Goal: Obtain resource: Download file/media

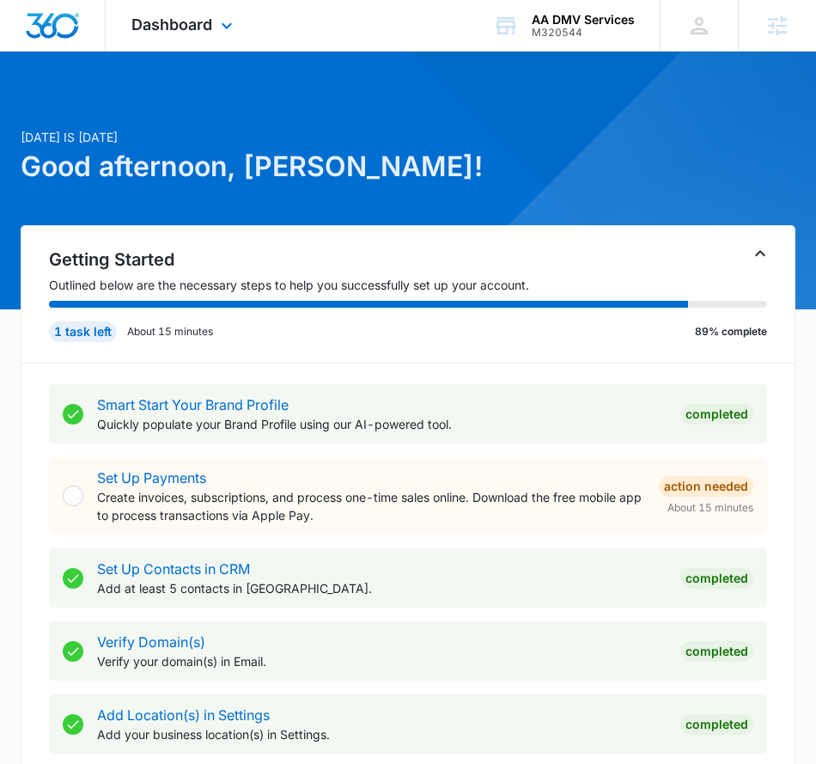
click at [209, 42] on div "Dashboard Apps Reputation Websites Forms CRM Email Social POS Content Ads Intel…" at bounding box center [184, 25] width 157 height 51
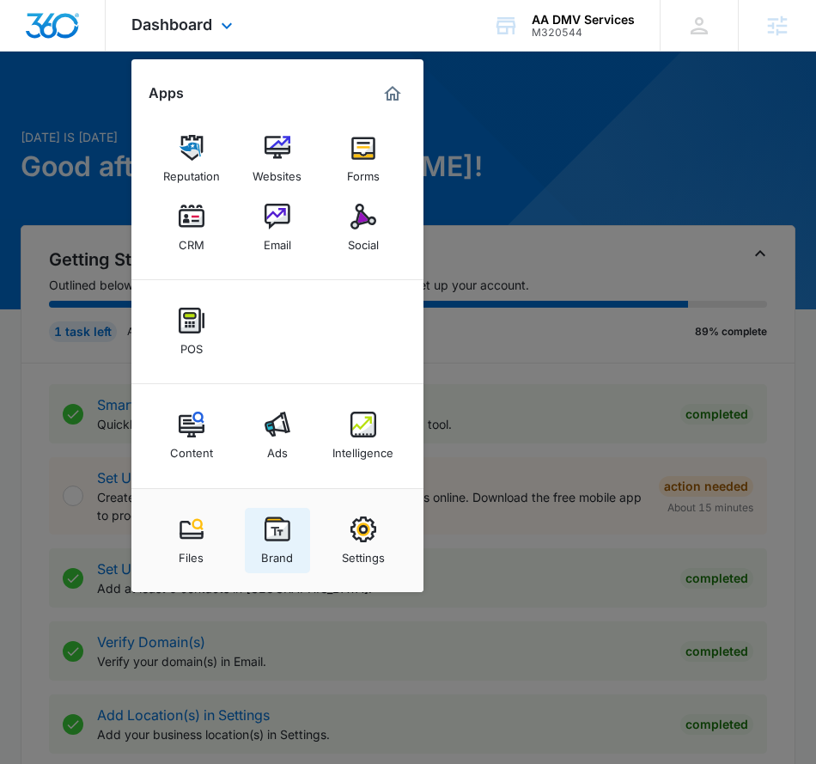
click at [288, 537] on img at bounding box center [278, 529] width 26 height 26
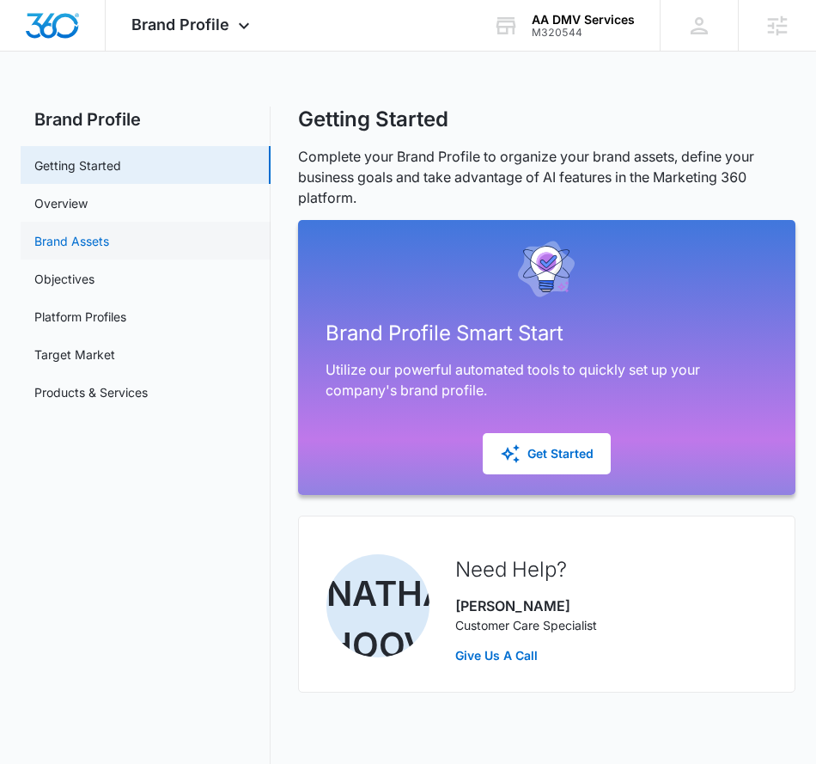
click at [109, 250] on link "Brand Assets" at bounding box center [71, 241] width 75 height 18
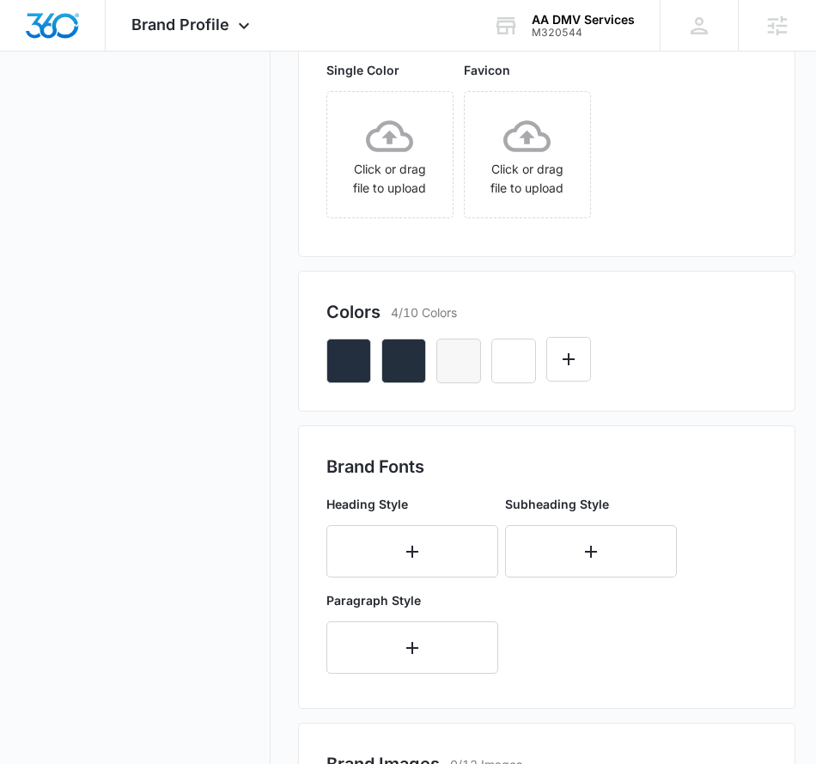
scroll to position [402, 0]
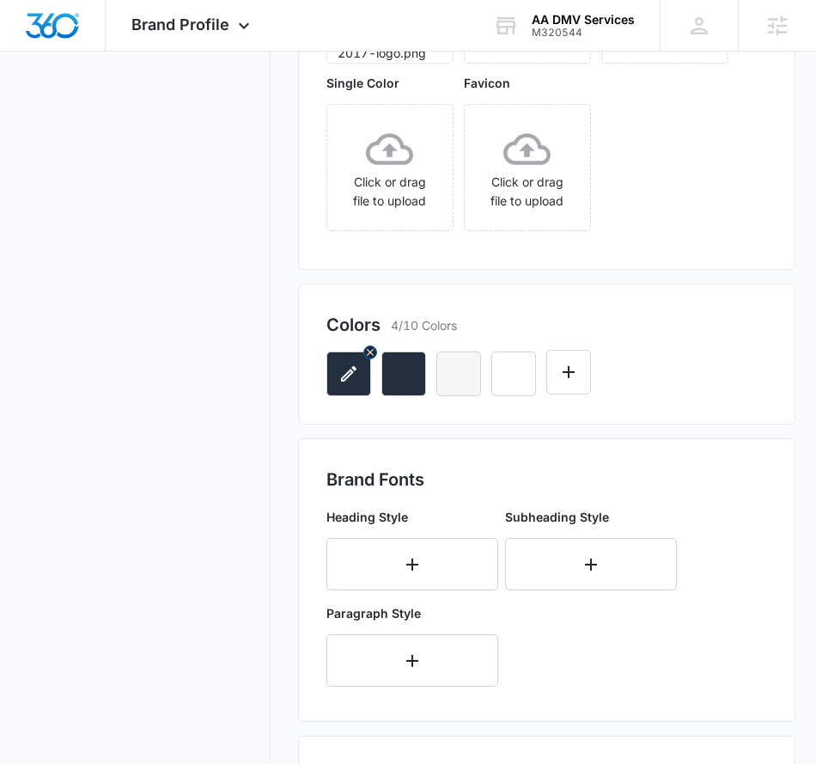
click at [360, 396] on button "button" at bounding box center [348, 373] width 45 height 45
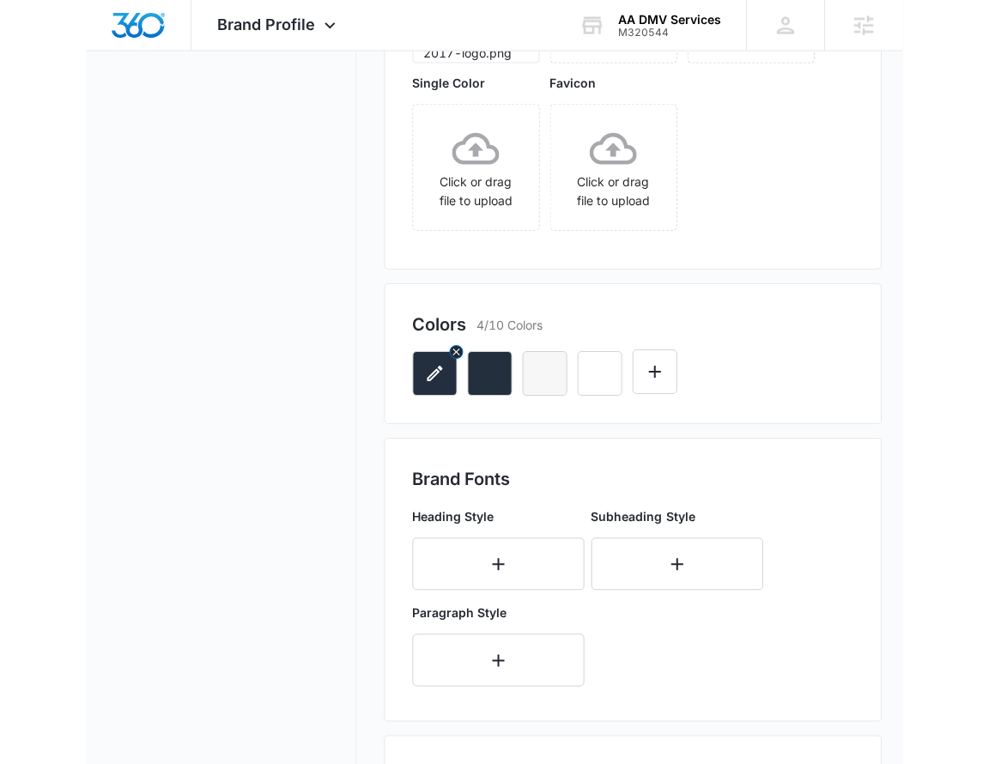
scroll to position [0, 0]
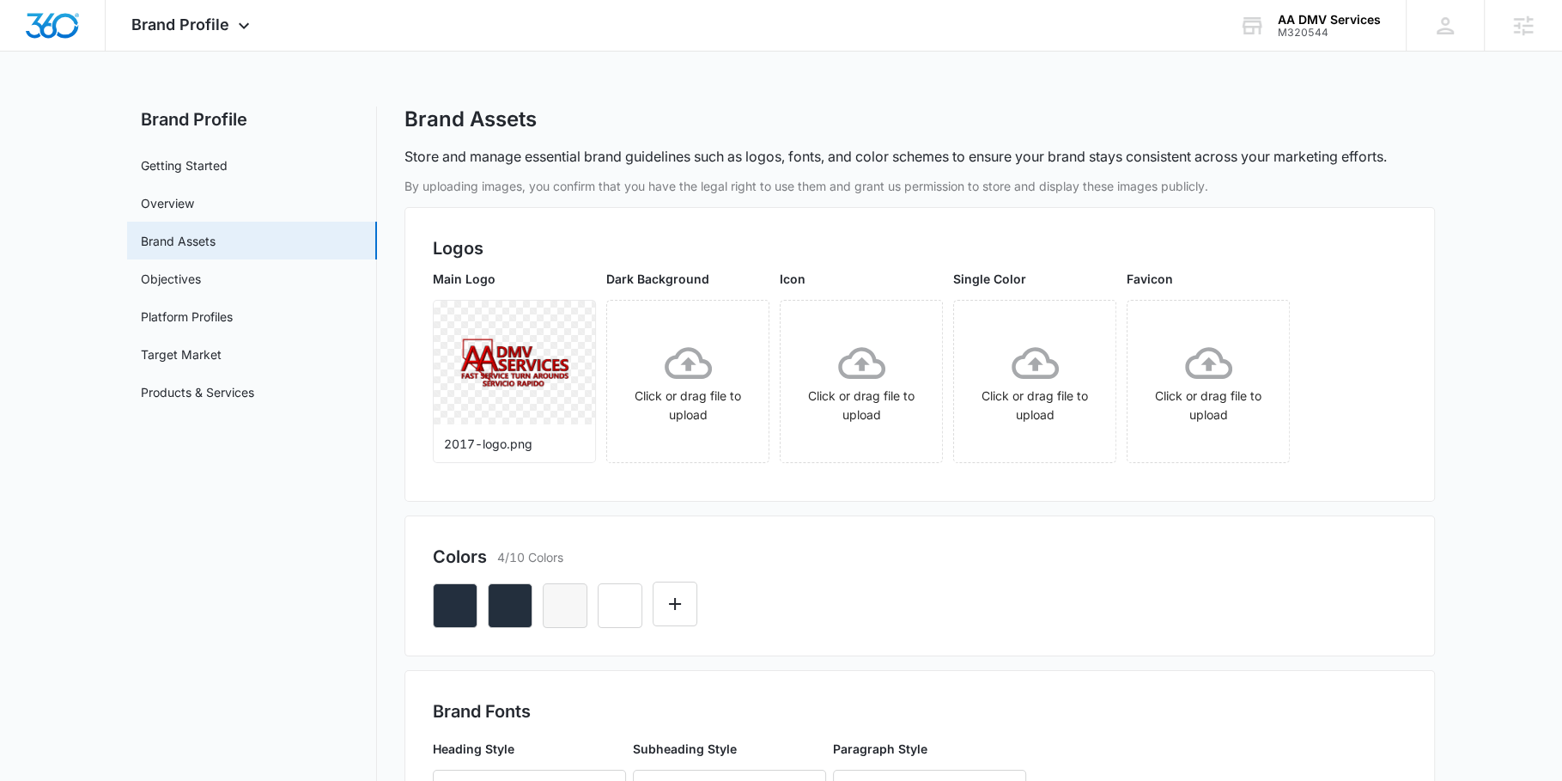
click at [831, 528] on div "Colors 4/10 Colors" at bounding box center [920, 585] width 1031 height 141
click at [464, 618] on button "button" at bounding box center [455, 605] width 45 height 45
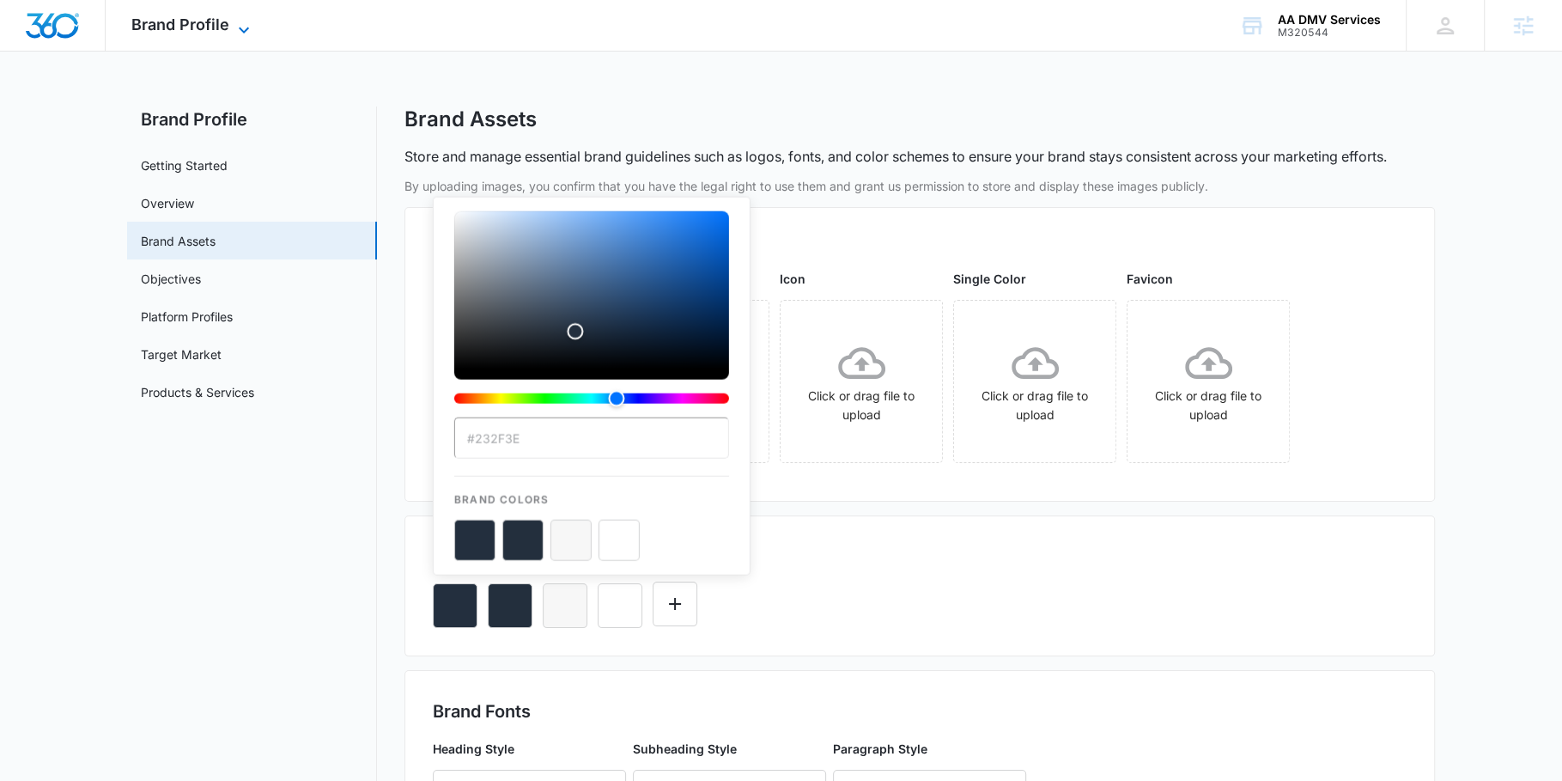
click at [193, 27] on span "Brand Profile" at bounding box center [180, 24] width 98 height 18
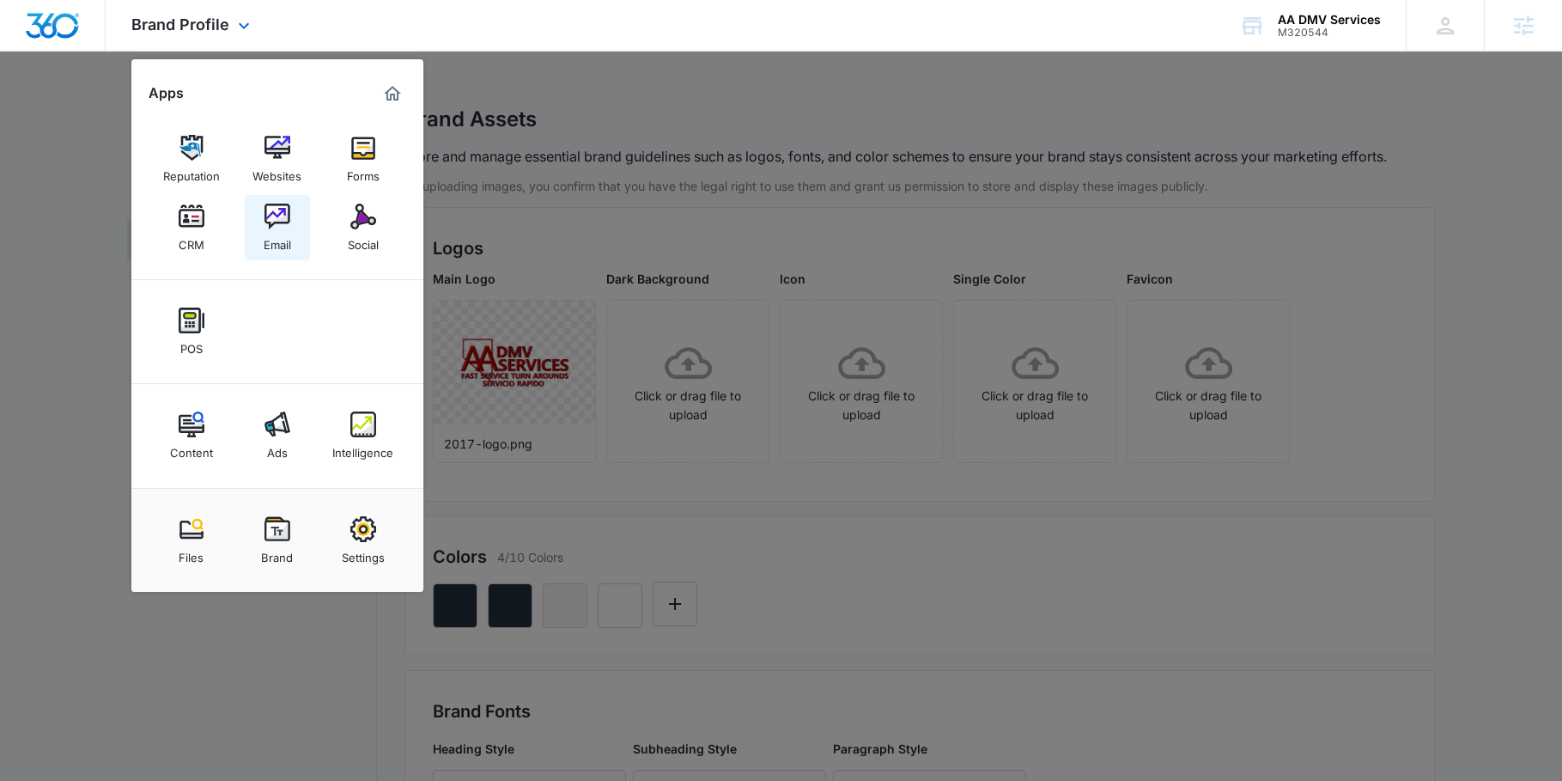
click at [281, 216] on img at bounding box center [278, 217] width 26 height 26
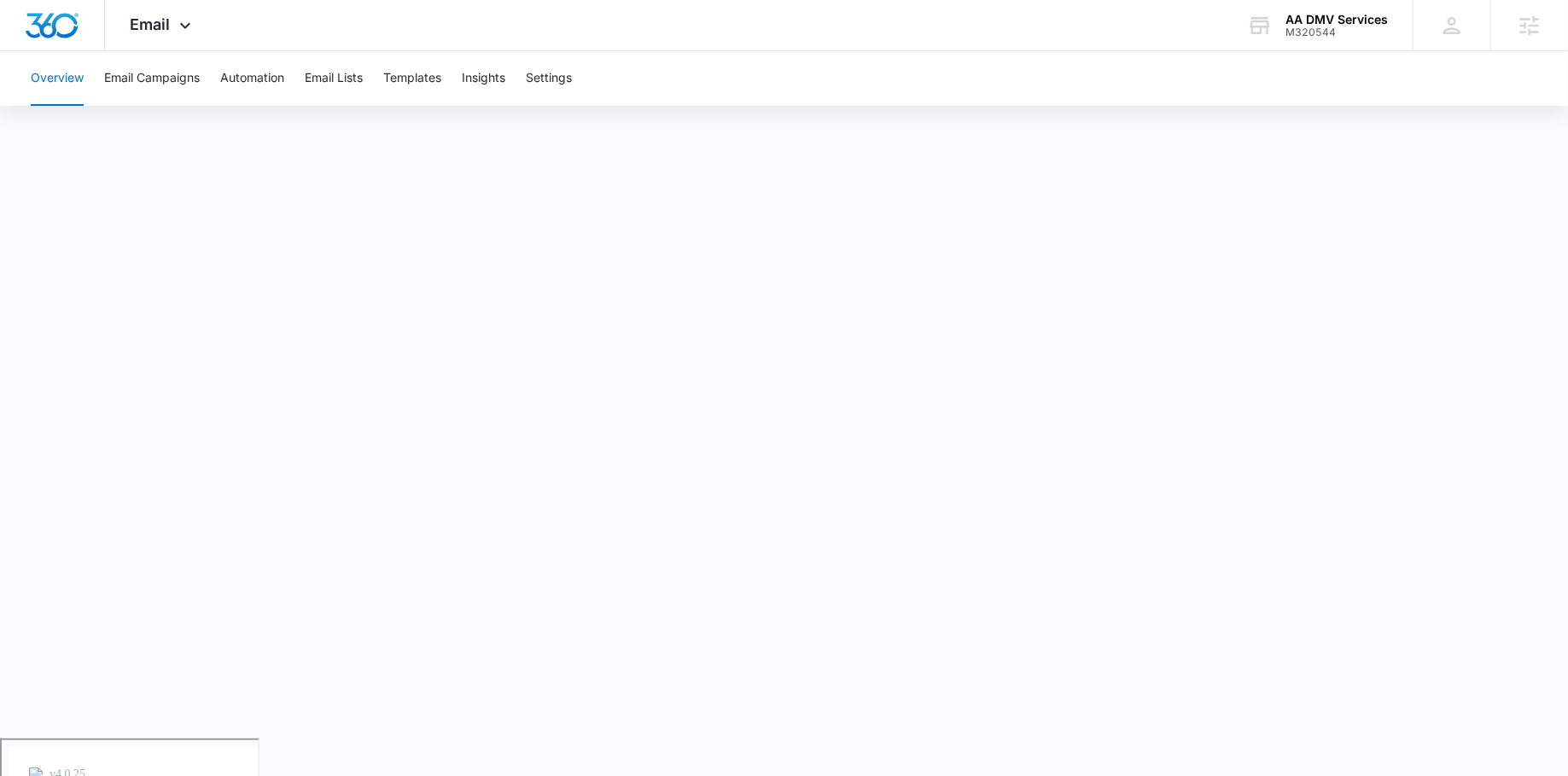
click at [375, 76] on div "Overview Email Campaigns Automation Email Lists Templates Insights Settings" at bounding box center [784, 78] width 1527 height 55
click at [412, 81] on button "Templates" at bounding box center [412, 78] width 58 height 55
click at [142, 82] on button "Email Campaigns" at bounding box center [152, 78] width 95 height 55
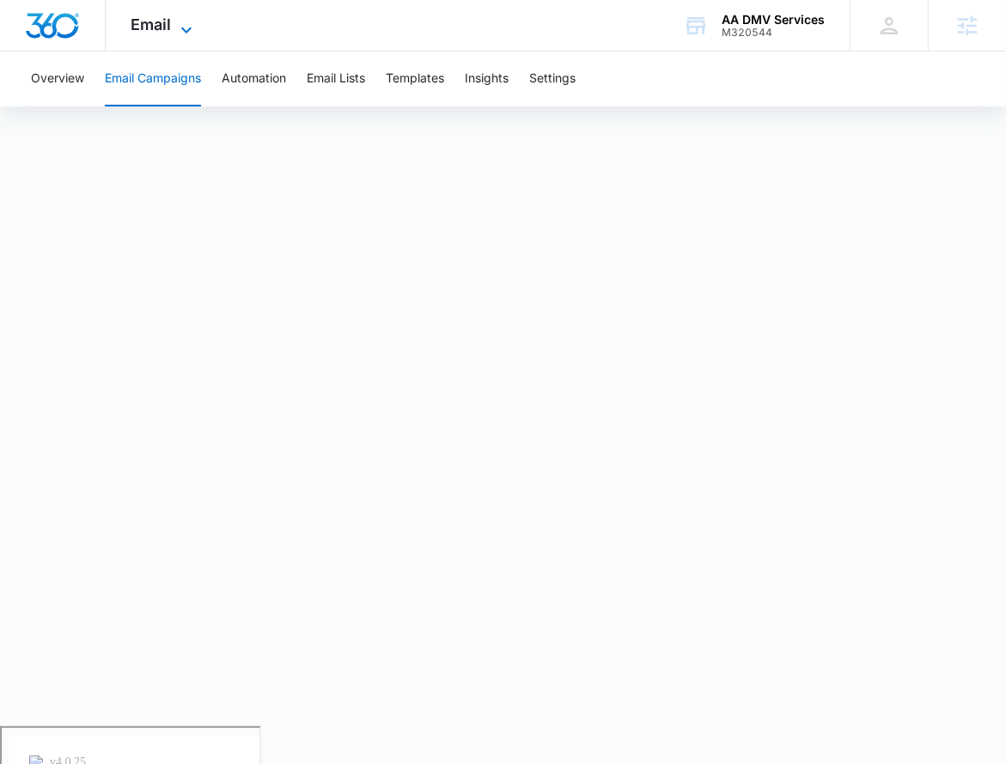
click at [193, 27] on icon at bounding box center [186, 30] width 21 height 21
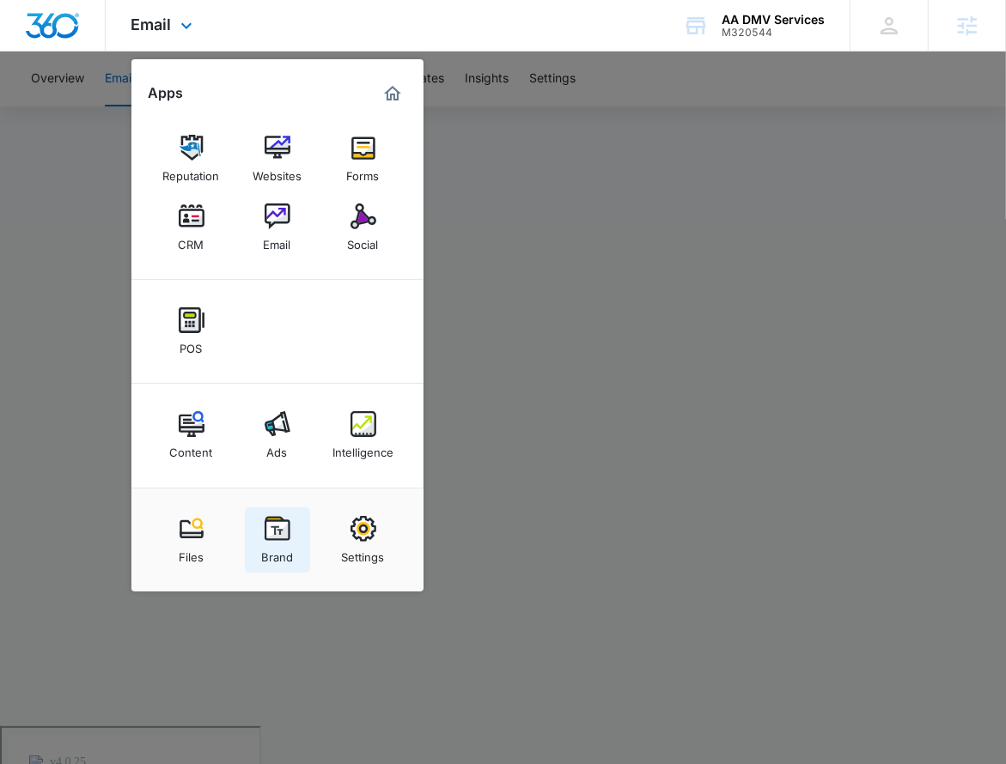
click at [265, 540] on img at bounding box center [278, 529] width 26 height 26
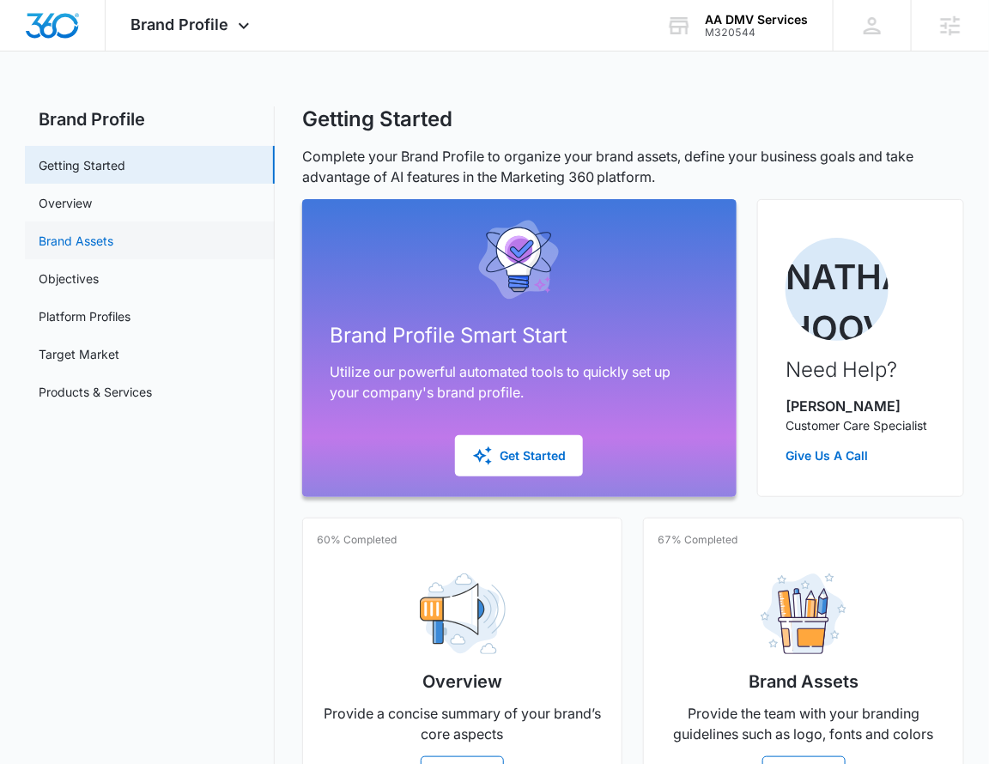
click at [113, 232] on link "Brand Assets" at bounding box center [76, 241] width 75 height 18
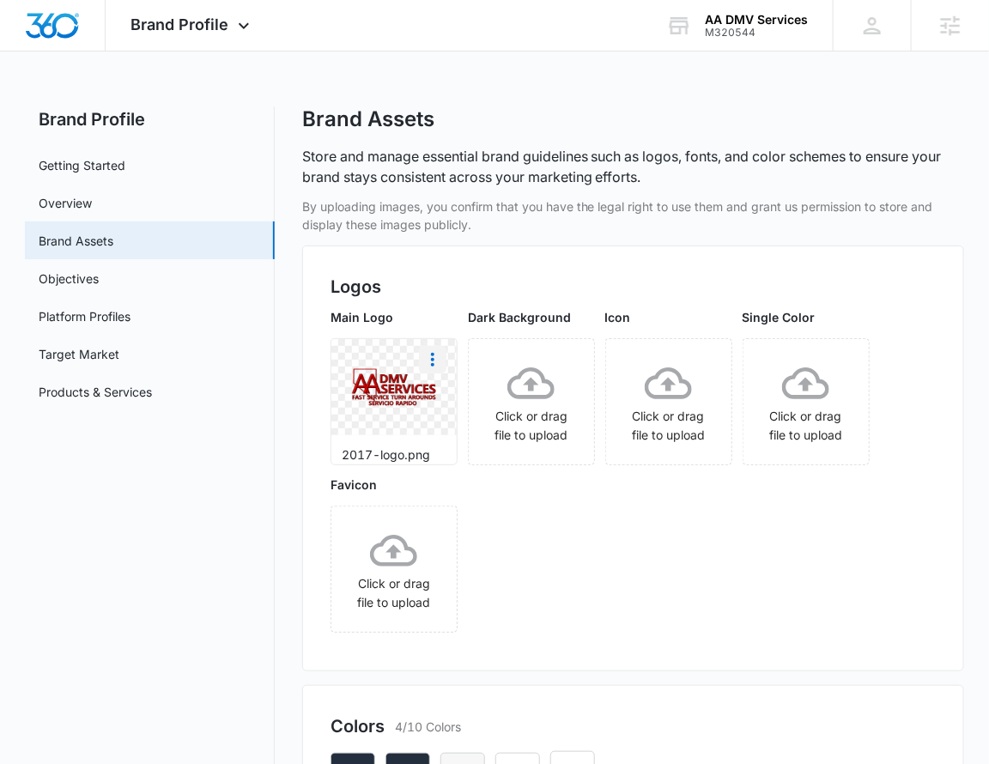
click at [431, 363] on icon "More" at bounding box center [432, 360] width 3 height 14
click at [452, 402] on div "Download" at bounding box center [469, 408] width 56 height 12
